Goal: Information Seeking & Learning: Compare options

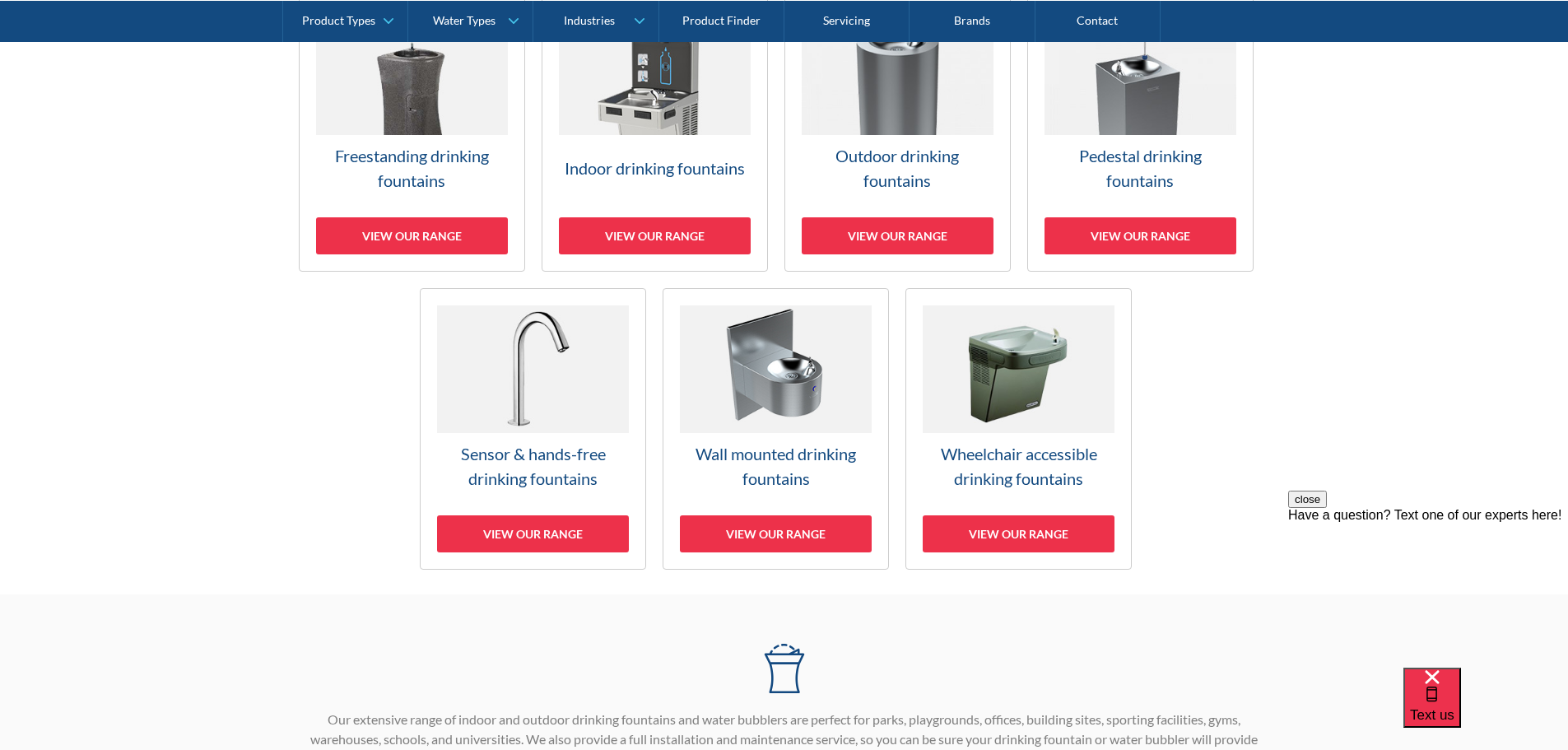
scroll to position [576, 0]
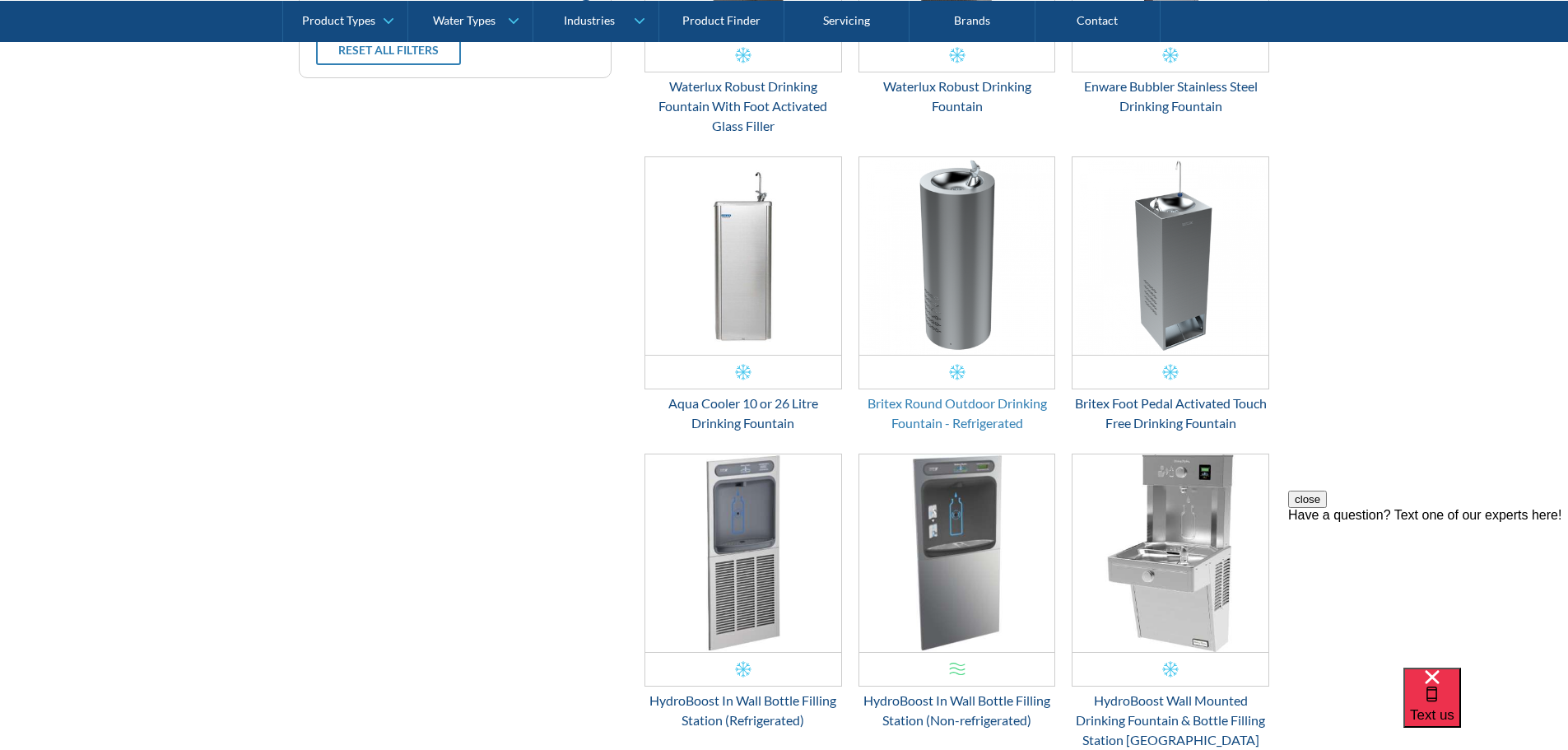
scroll to position [857, 0]
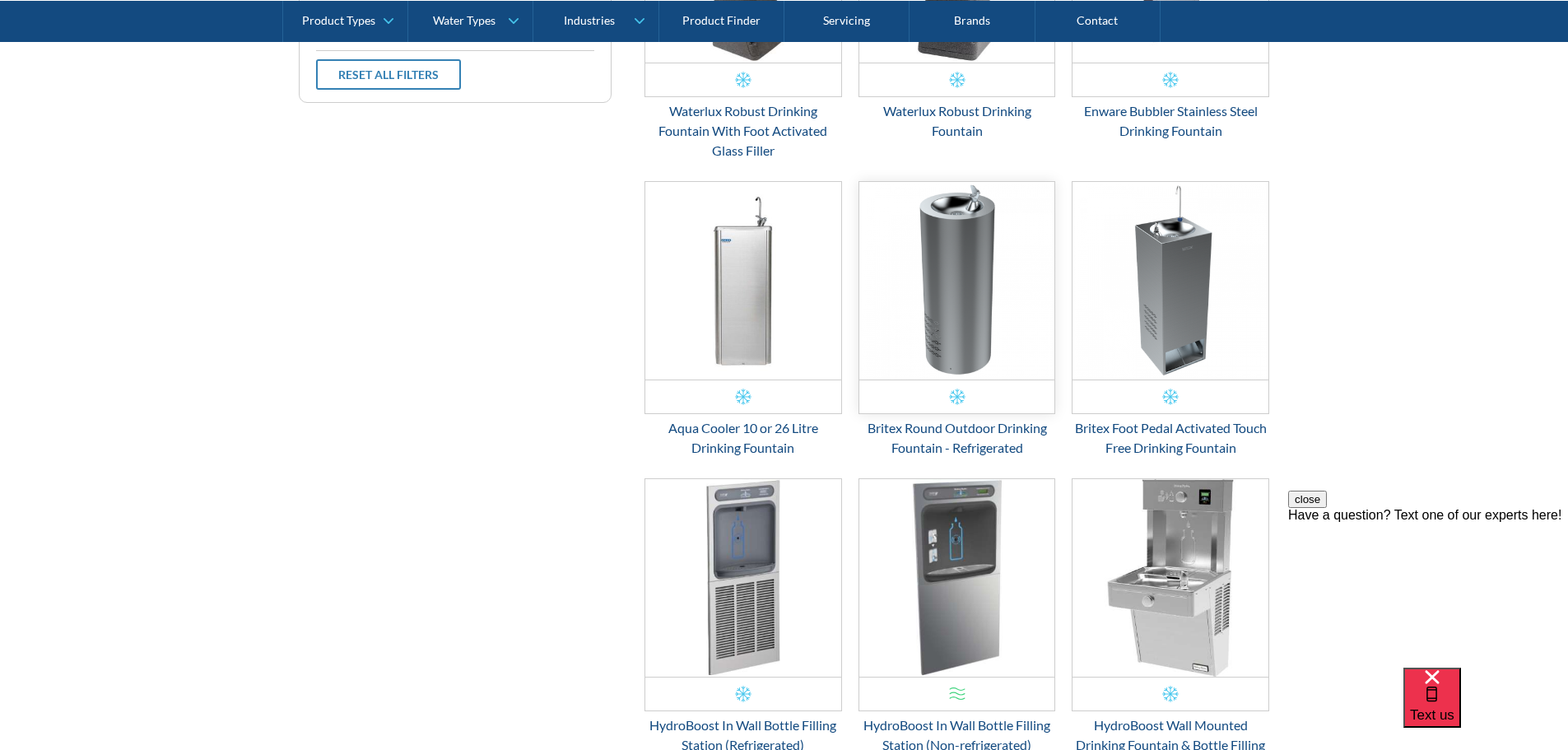
click at [982, 295] on img "Email Form 3" at bounding box center [957, 280] width 195 height 197
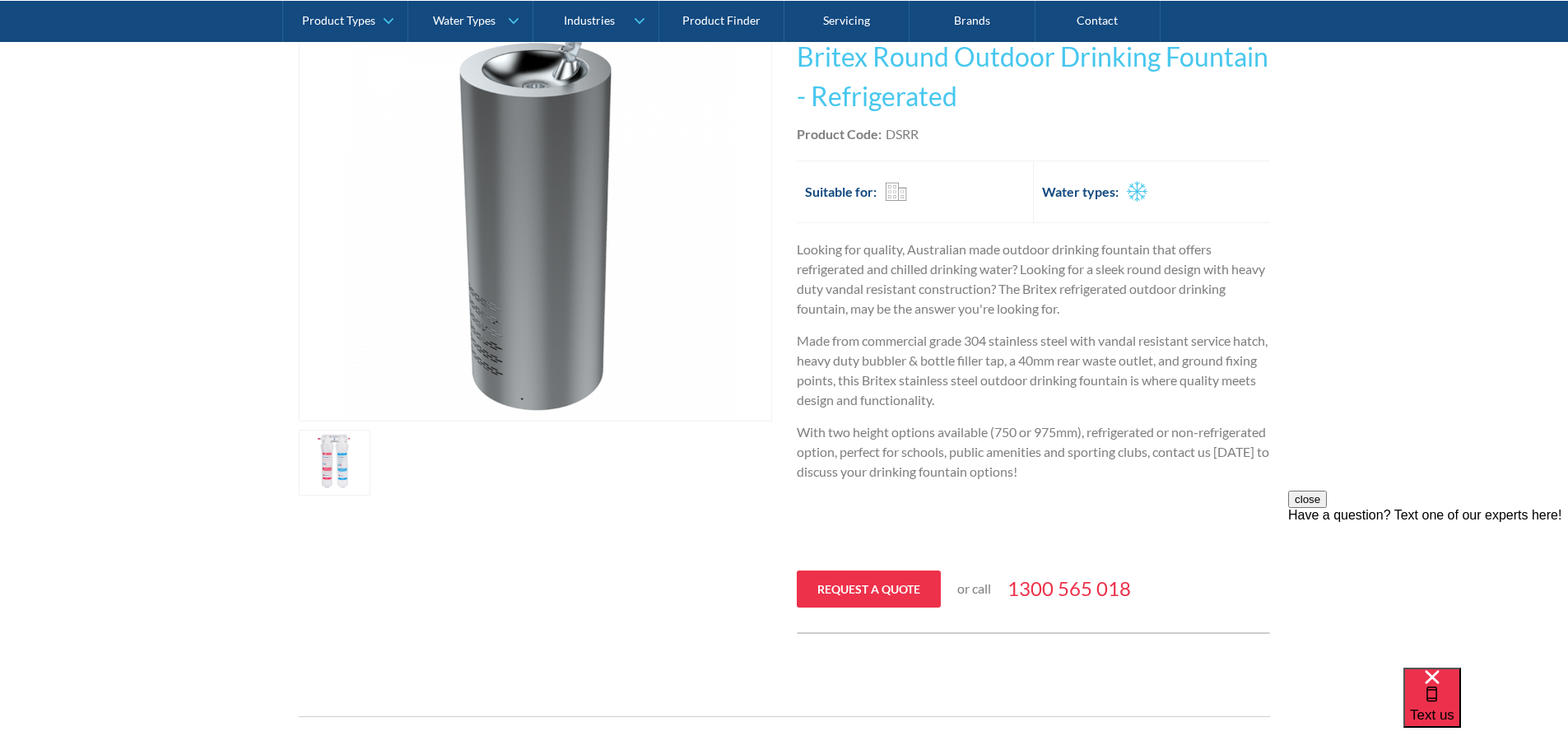
scroll to position [494, 0]
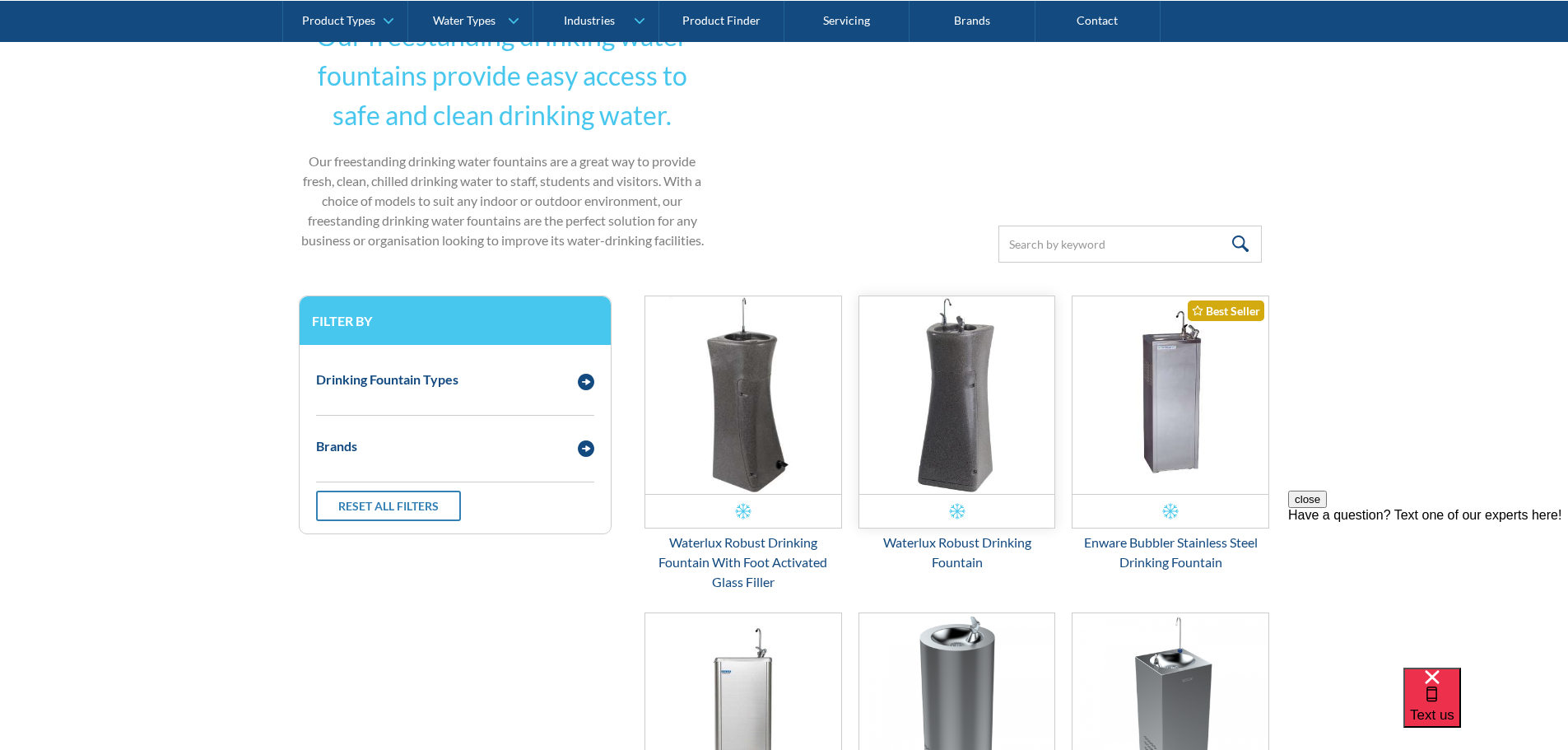
drag, startPoint x: 963, startPoint y: 395, endPoint x: 972, endPoint y: 437, distance: 43.0
click at [972, 437] on img "Email Form 3" at bounding box center [957, 395] width 195 height 197
